Goal: Navigation & Orientation: Go to known website

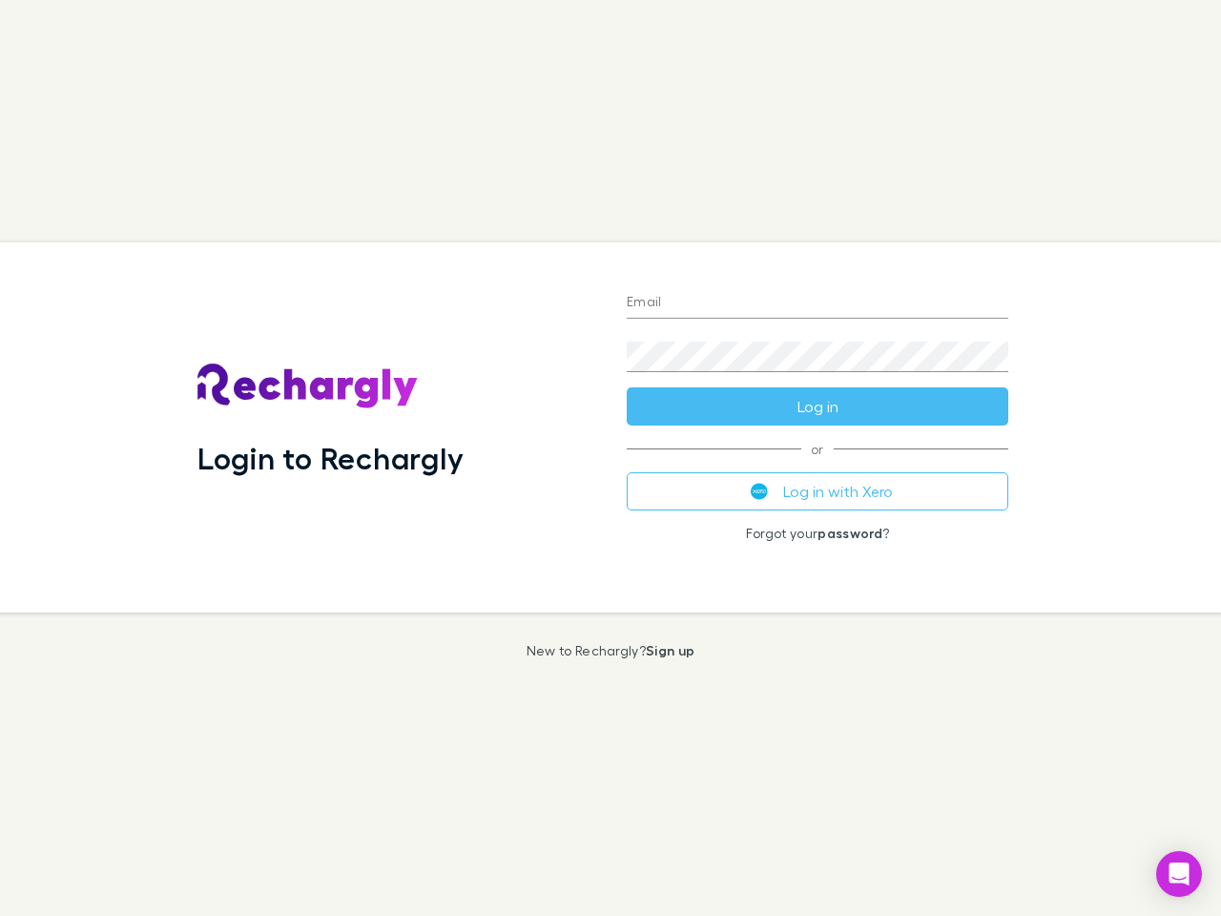
click at [611, 458] on div "Login to Rechargly" at bounding box center [396, 427] width 429 height 370
click at [818, 303] on input "Email" at bounding box center [818, 303] width 382 height 31
click at [818, 407] on form "Email Password Log in" at bounding box center [818, 349] width 382 height 153
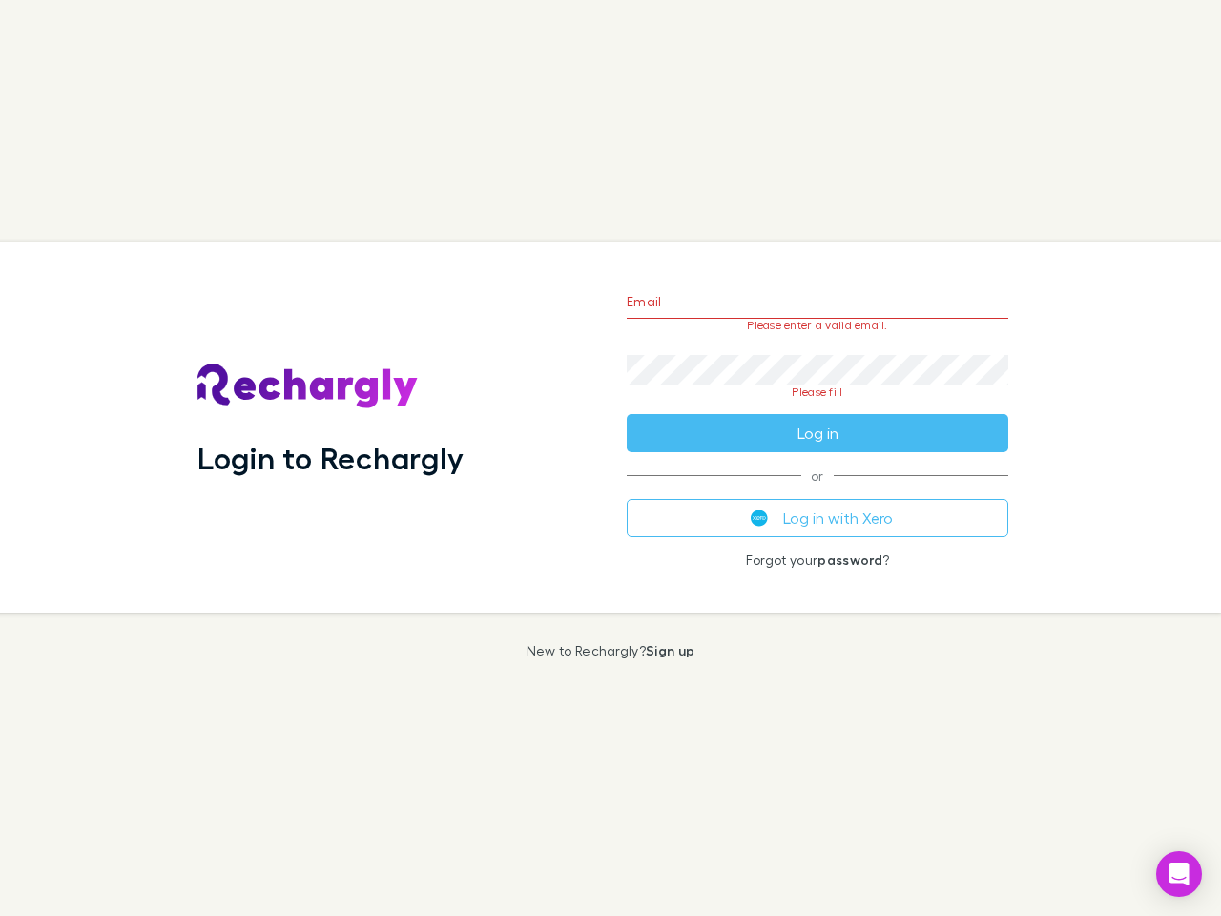
click at [818, 491] on div "Email Please enter a valid email. Password Please fill Log in or Log in with Xe…" at bounding box center [818, 427] width 412 height 370
click at [1179, 874] on icon "Open Intercom Messenger" at bounding box center [1180, 874] width 20 height 23
